Goal: Information Seeking & Learning: Find specific page/section

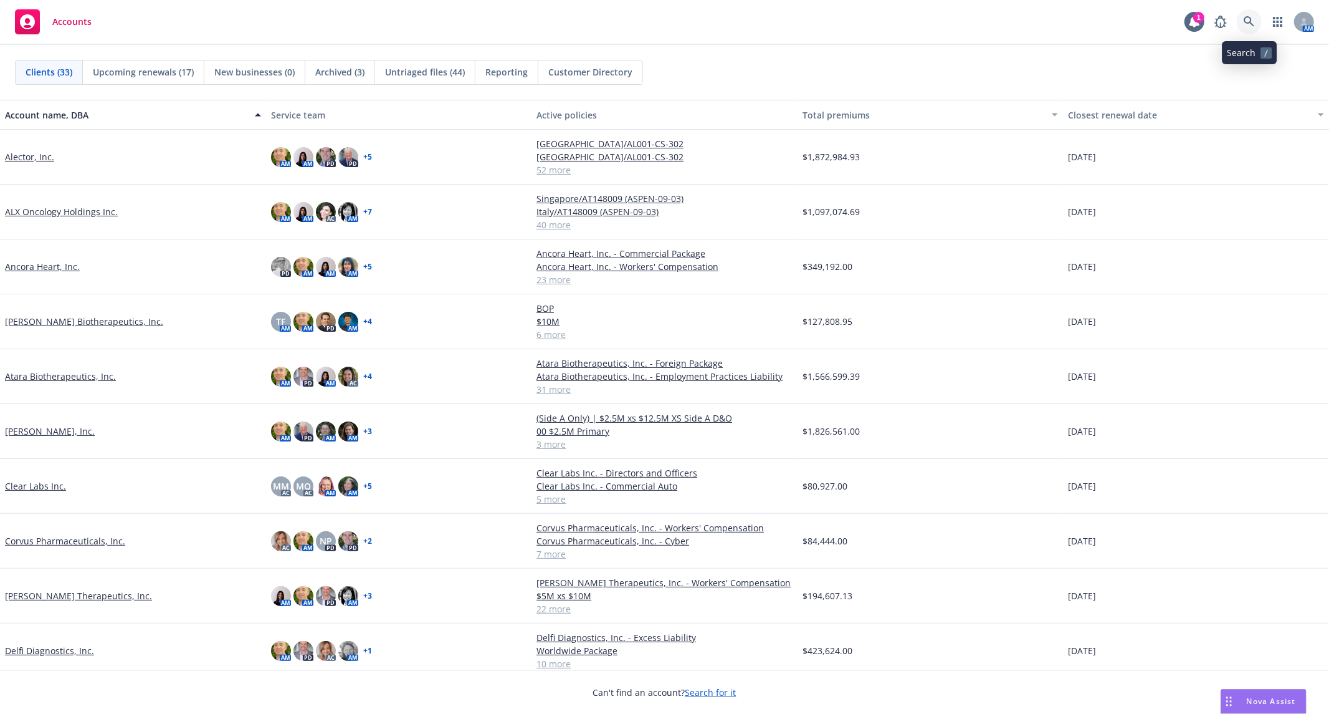
click at [1249, 22] on icon at bounding box center [1249, 21] width 11 height 11
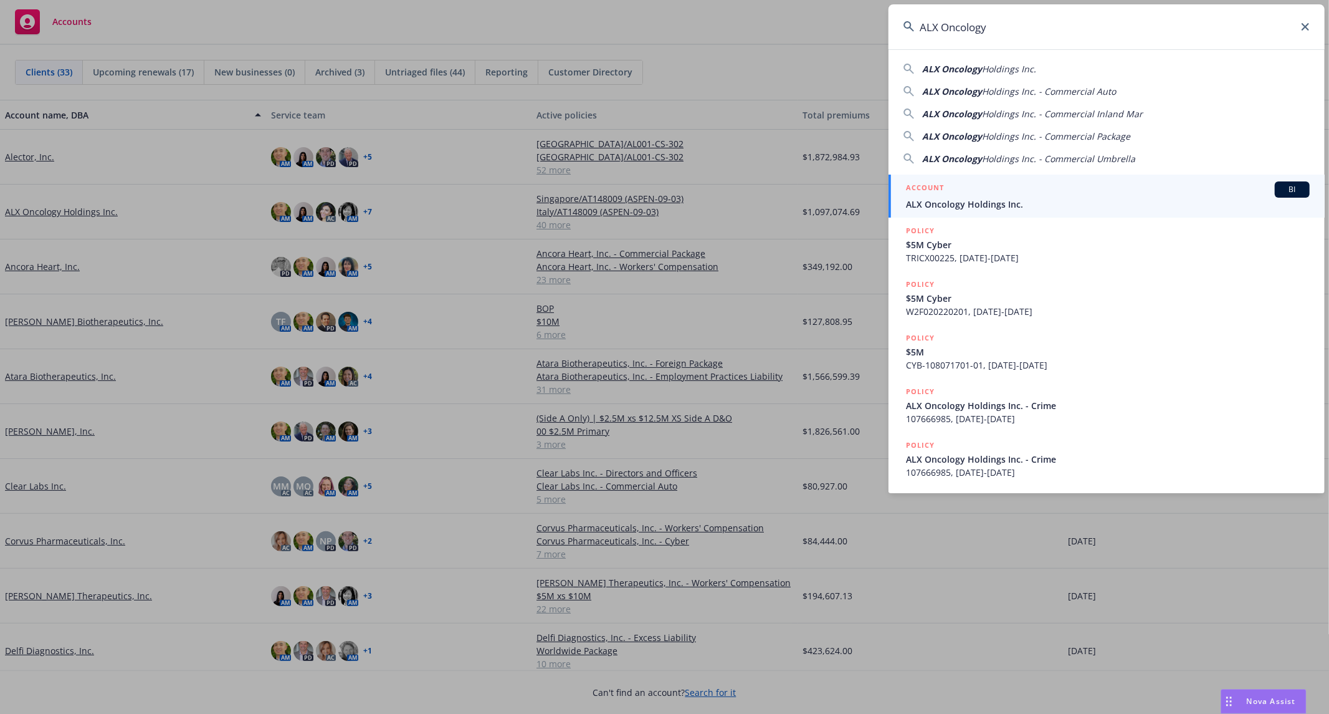
type input "ALX Oncology"
click at [1020, 201] on span "ALX Oncology Holdings Inc." at bounding box center [1108, 204] width 404 height 13
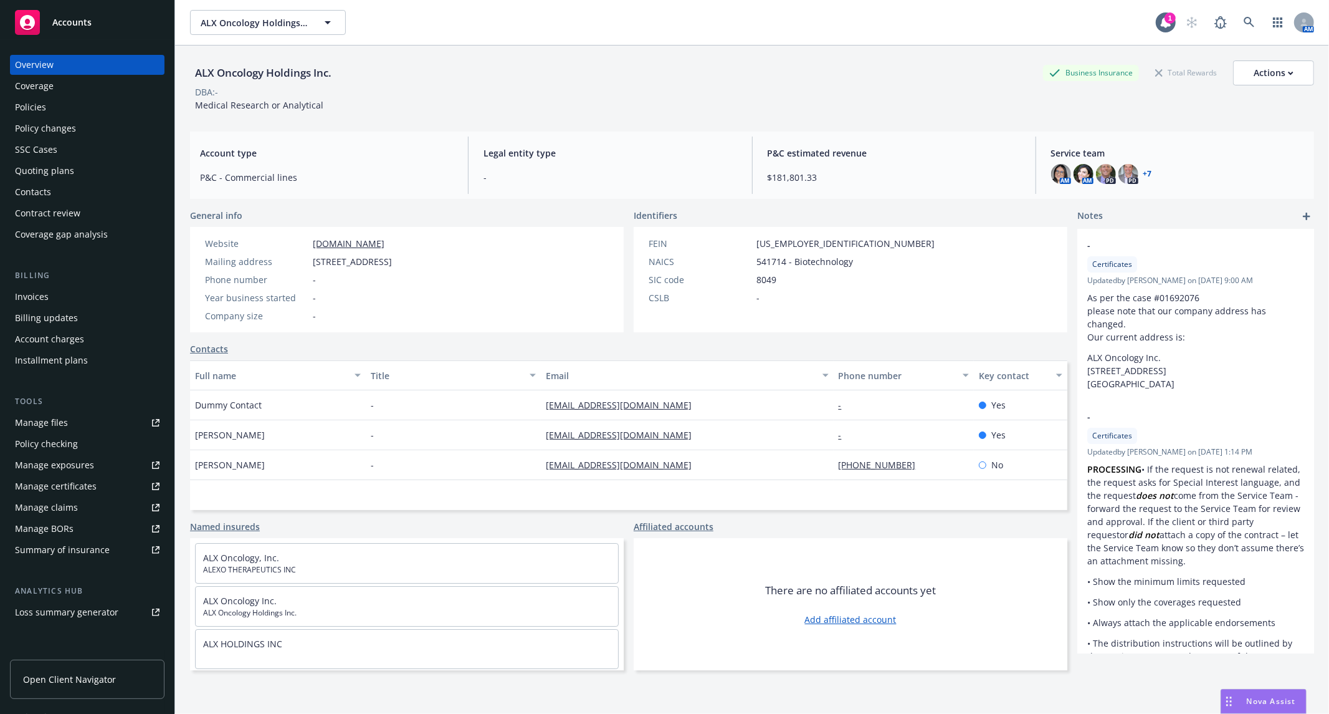
click at [381, 155] on span "Account type" at bounding box center [326, 152] width 253 height 13
